Goal: Task Accomplishment & Management: Use online tool/utility

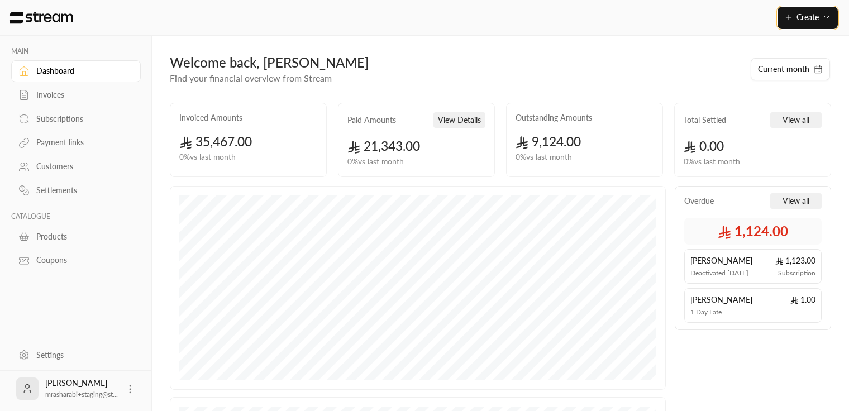
click at [817, 8] on button "Create" at bounding box center [807, 18] width 60 height 22
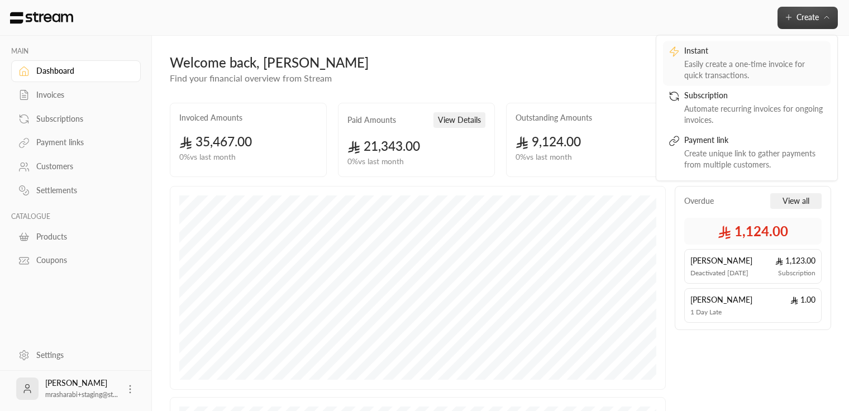
click at [769, 53] on div "Instant" at bounding box center [754, 51] width 141 height 13
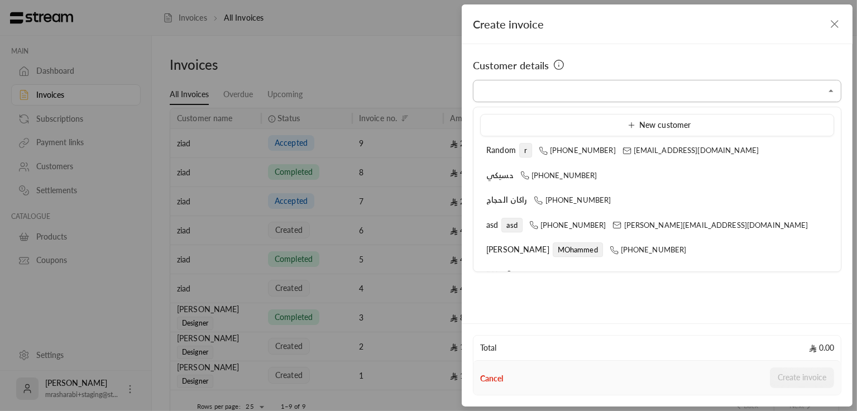
click at [573, 98] on input "Select customer" at bounding box center [657, 92] width 369 height 20
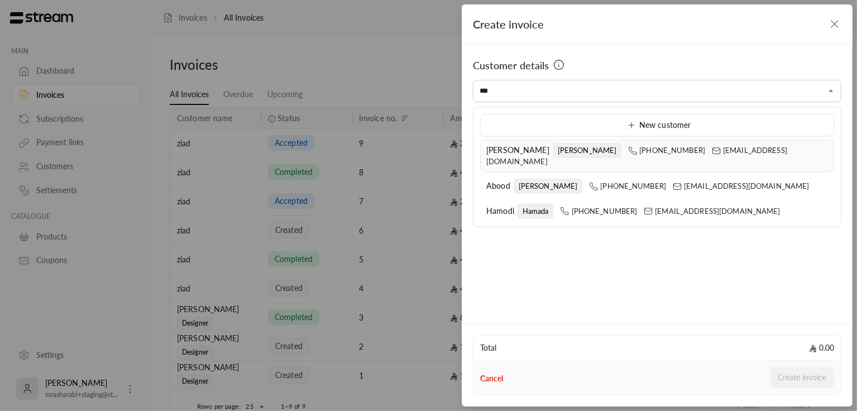
click at [506, 146] on span "[PERSON_NAME]" at bounding box center [517, 149] width 63 height 9
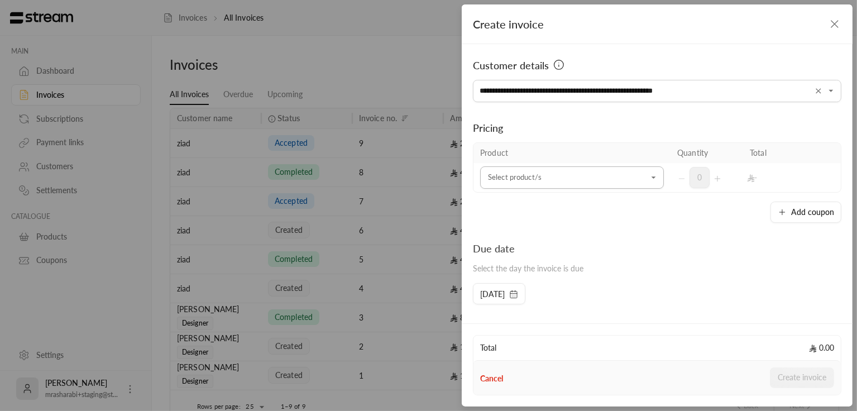
type input "**********"
click at [544, 176] on input "Select customer" at bounding box center [572, 178] width 184 height 20
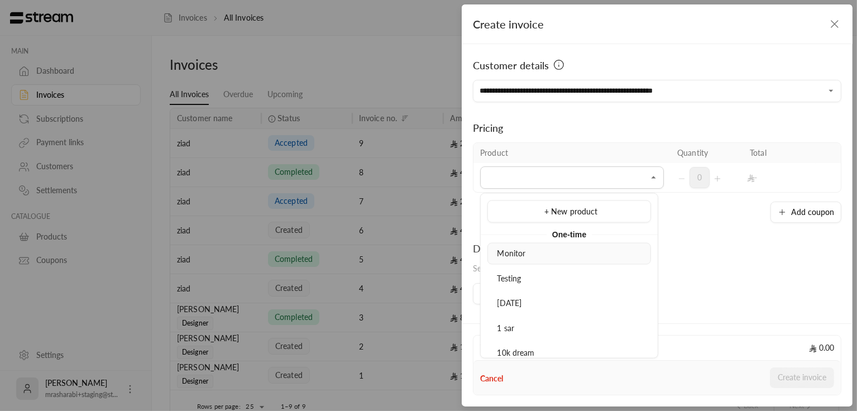
click at [532, 248] on div "Monitor" at bounding box center [569, 254] width 151 height 12
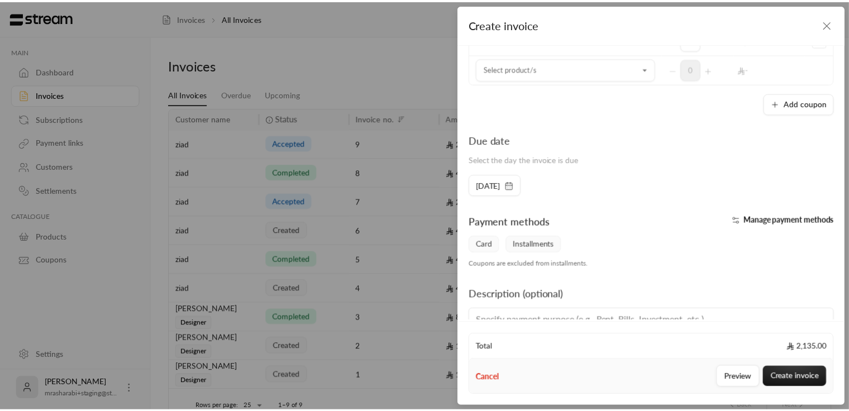
scroll to position [145, 0]
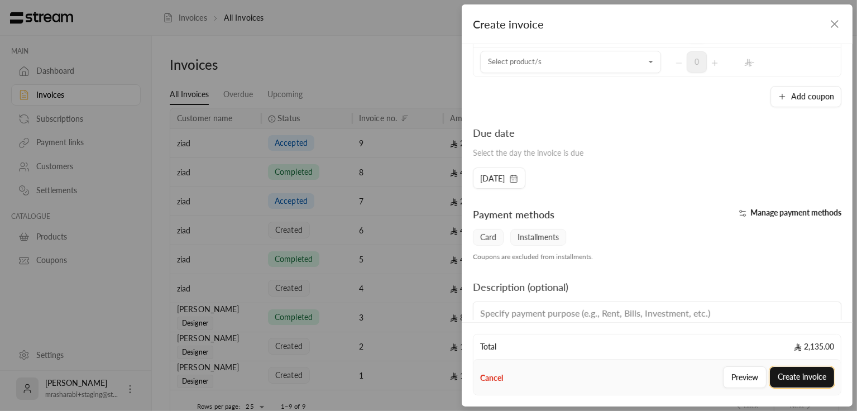
click at [819, 377] on button "Create invoice" at bounding box center [802, 377] width 64 height 21
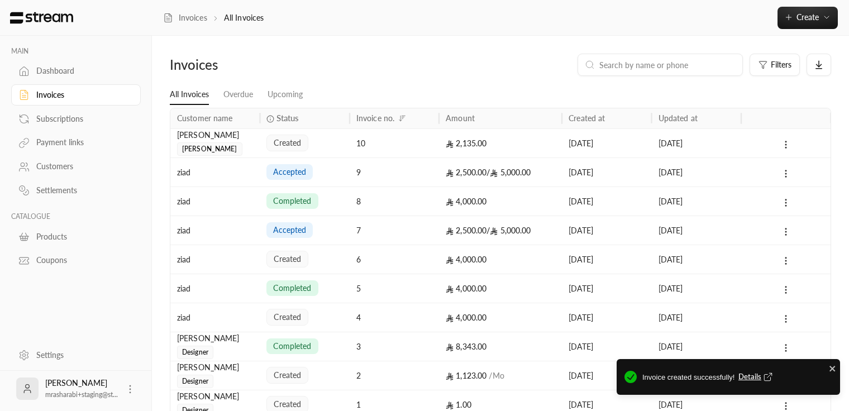
click at [755, 380] on span "Details" at bounding box center [756, 376] width 37 height 11
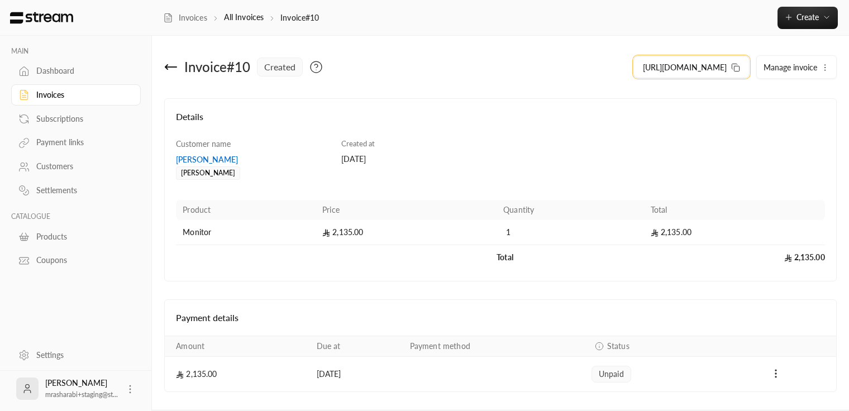
click at [735, 70] on icon at bounding box center [735, 67] width 9 height 9
